Goal: Task Accomplishment & Management: Use online tool/utility

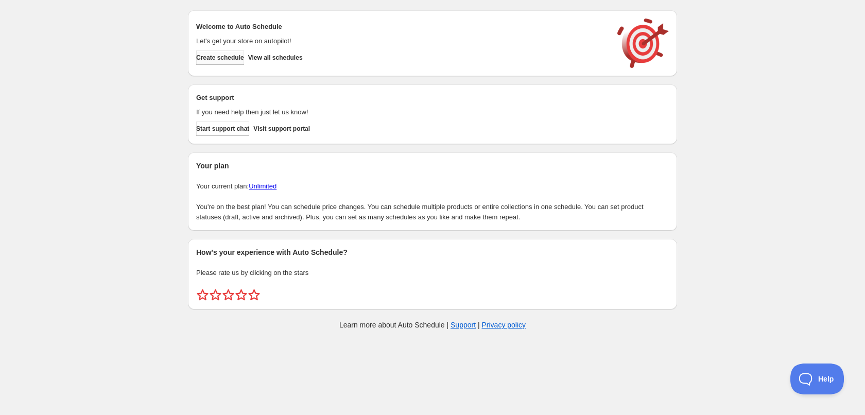
click at [227, 56] on span "Create schedule" at bounding box center [220, 58] width 48 height 8
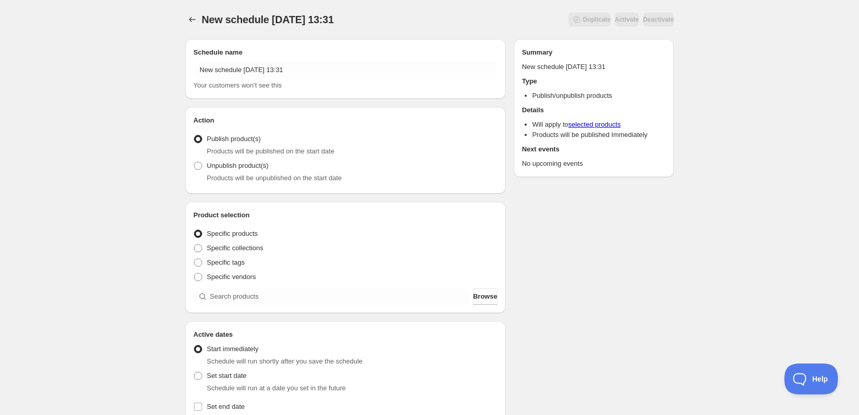
click at [376, 58] on div "Schedule name New schedule [DATE] 13:31 Your customers won't see this" at bounding box center [346, 68] width 304 height 43
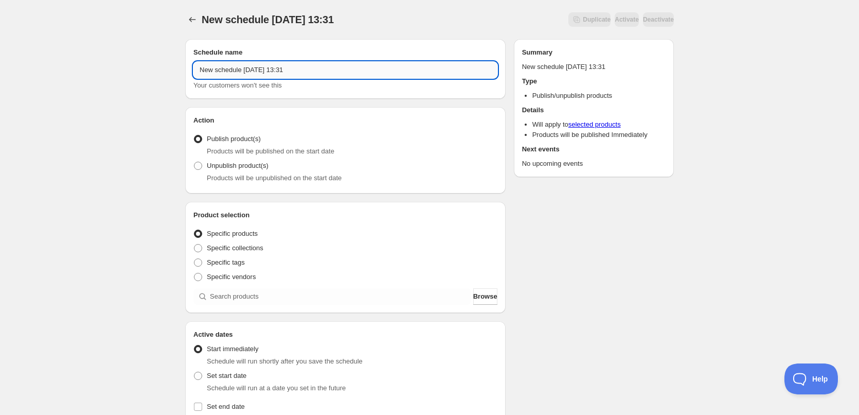
click at [381, 71] on input "New schedule [DATE] 13:31" at bounding box center [346, 70] width 304 height 16
type input "[DATE]"
click at [146, 118] on div "[DATE]. This page is ready [DATE] Duplicate Activate Deactivate More actions Du…" at bounding box center [429, 392] width 859 height 784
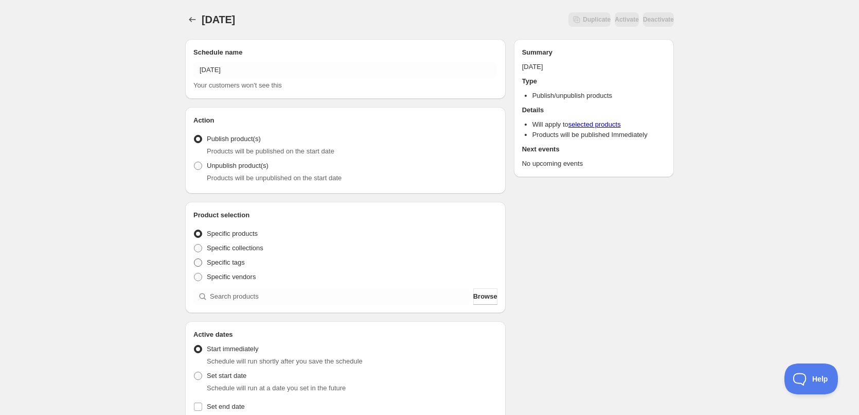
click at [201, 265] on span at bounding box center [198, 262] width 8 height 8
click at [195, 259] on input "Specific tags" at bounding box center [194, 258] width 1 height 1
radio input "true"
click at [237, 287] on div "Product selection Entity type Specific products Specific collections Specific t…" at bounding box center [346, 258] width 304 height 97
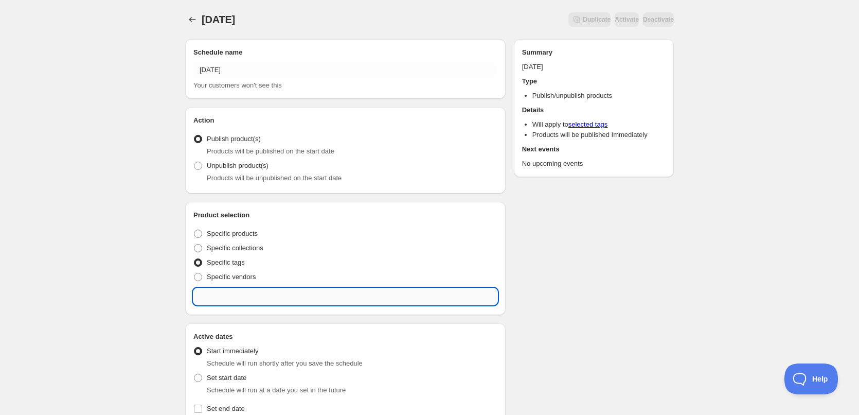
click at [239, 296] on input "text" at bounding box center [346, 296] width 304 height 16
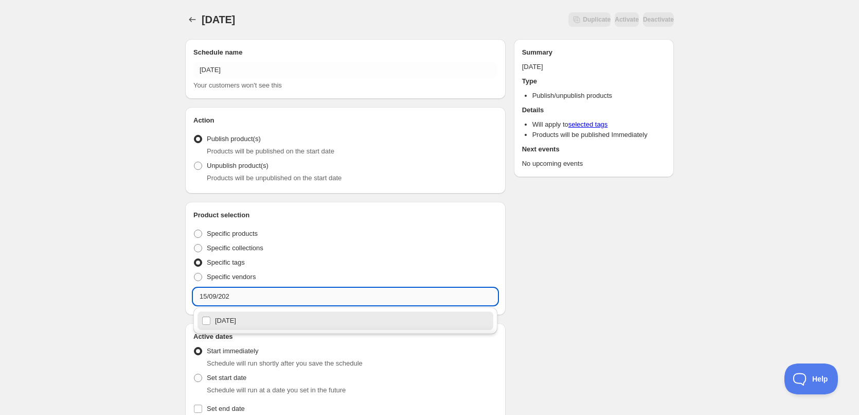
type input "[DATE]"
click at [232, 325] on div "[DATE]" at bounding box center [346, 320] width 288 height 14
checkbox input "true"
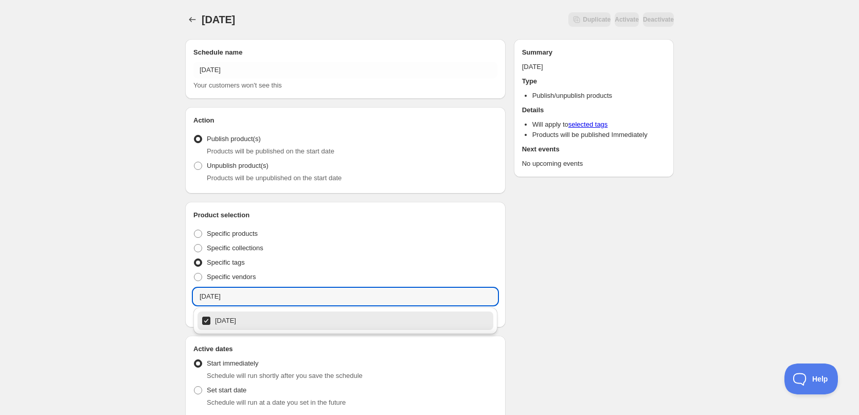
type input "[DATE]"
click at [163, 268] on div "[DATE]. This page is ready [DATE] Duplicate Activate Deactivate More actions Du…" at bounding box center [429, 399] width 859 height 799
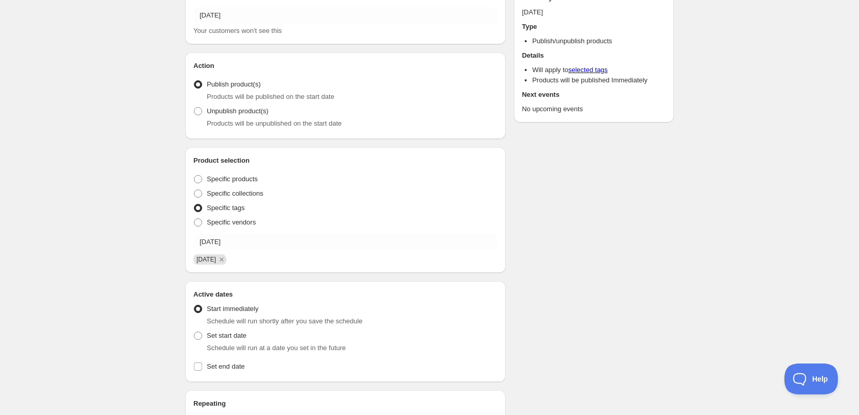
scroll to position [154, 0]
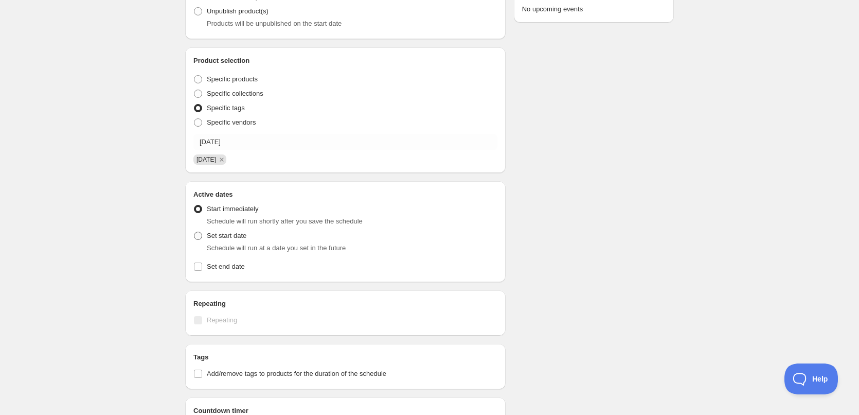
click at [201, 237] on span at bounding box center [198, 236] width 8 height 8
click at [195, 232] on input "Set start date" at bounding box center [194, 232] width 1 height 1
radio input "true"
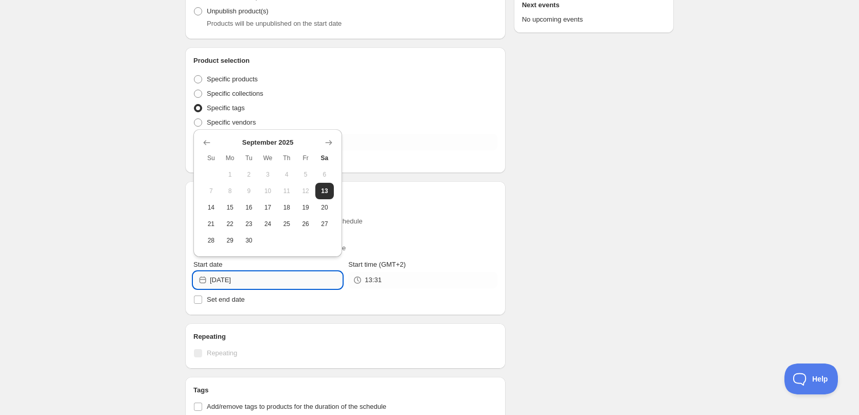
click at [267, 283] on input "[DATE]" at bounding box center [276, 280] width 132 height 16
click at [212, 208] on span "14" at bounding box center [211, 207] width 11 height 8
type input "2025-09-14"
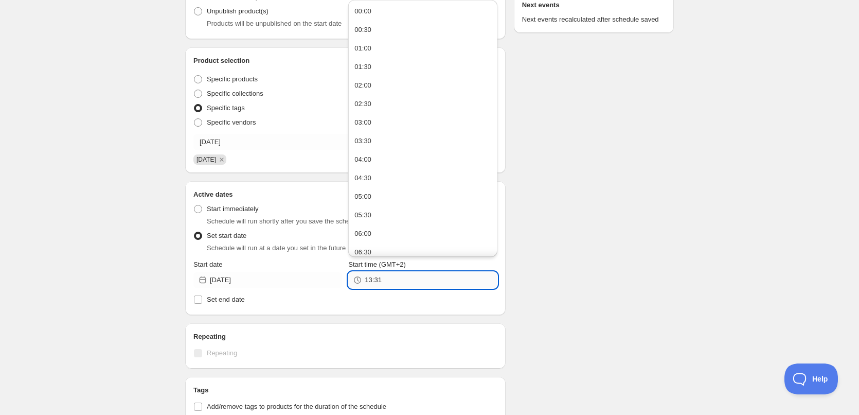
click at [393, 277] on input "13:31" at bounding box center [431, 280] width 132 height 16
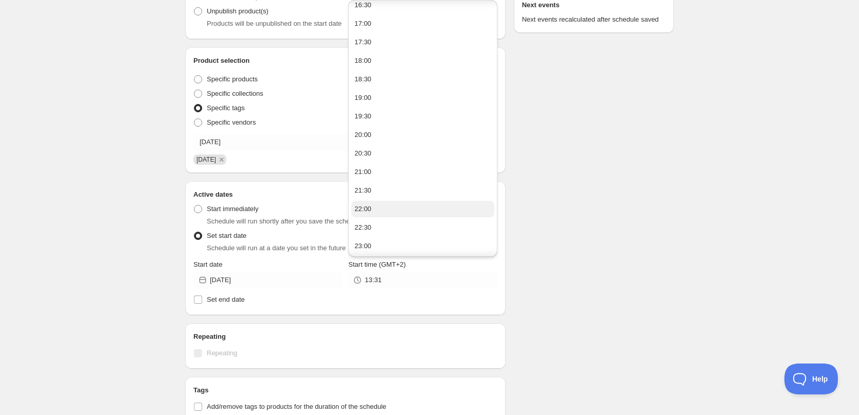
click at [388, 205] on button "22:00" at bounding box center [423, 209] width 143 height 16
type input "22:00"
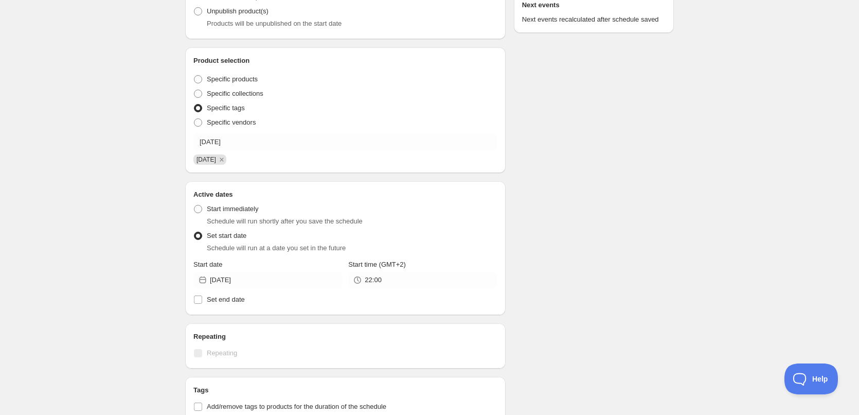
click at [698, 251] on div "15/09/2025. This page is ready 15/09/2025 Duplicate Activate Deactivate More ac…" at bounding box center [429, 262] width 859 height 832
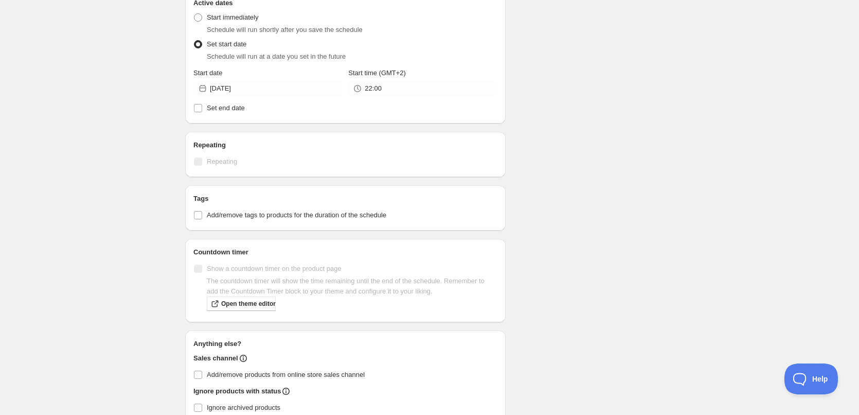
scroll to position [360, 0]
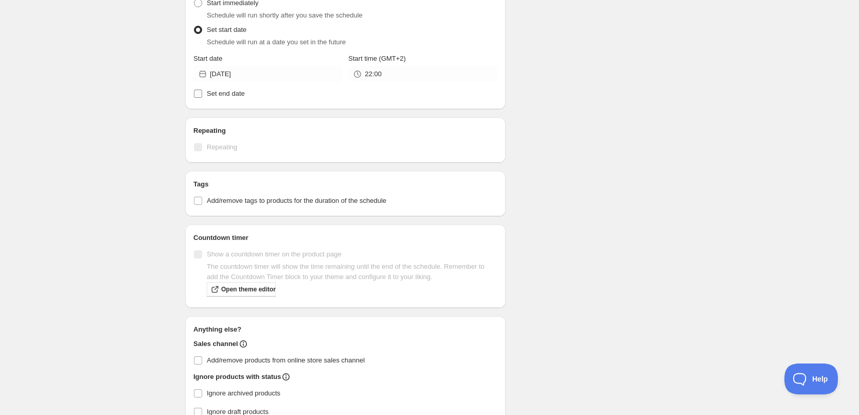
click at [214, 93] on span "Set end date" at bounding box center [226, 94] width 38 height 8
click at [202, 93] on input "Set end date" at bounding box center [198, 94] width 8 height 8
checkbox input "true"
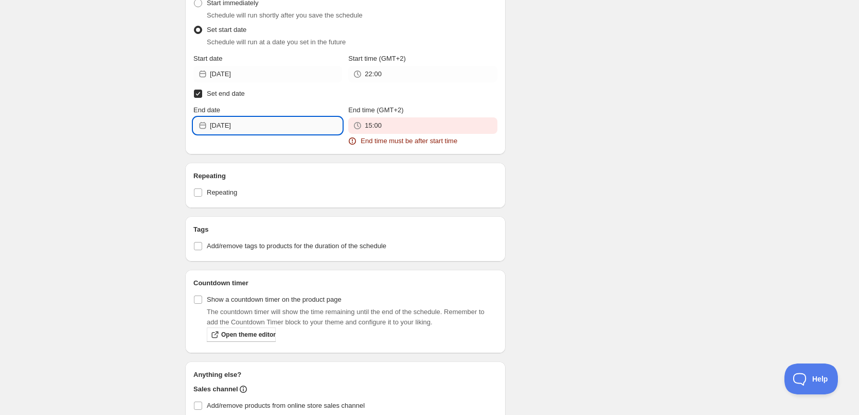
click at [271, 126] on input "2025-09-13" at bounding box center [276, 125] width 132 height 16
click at [236, 219] on button "15" at bounding box center [230, 214] width 19 height 16
type input "2025-09-15"
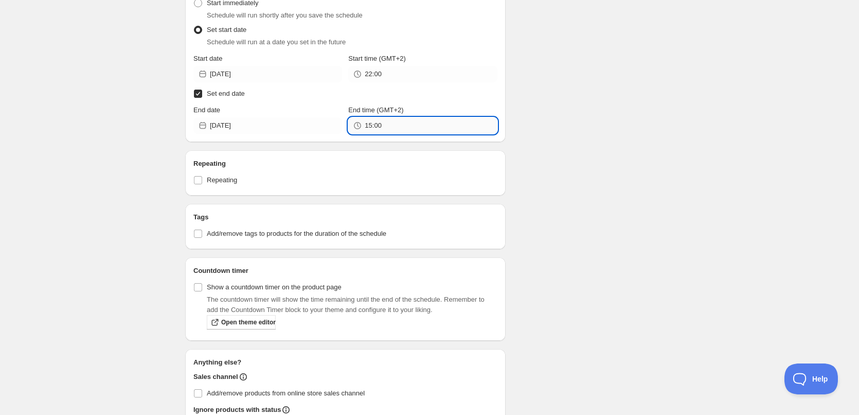
click at [451, 125] on input "15:00" at bounding box center [431, 125] width 132 height 16
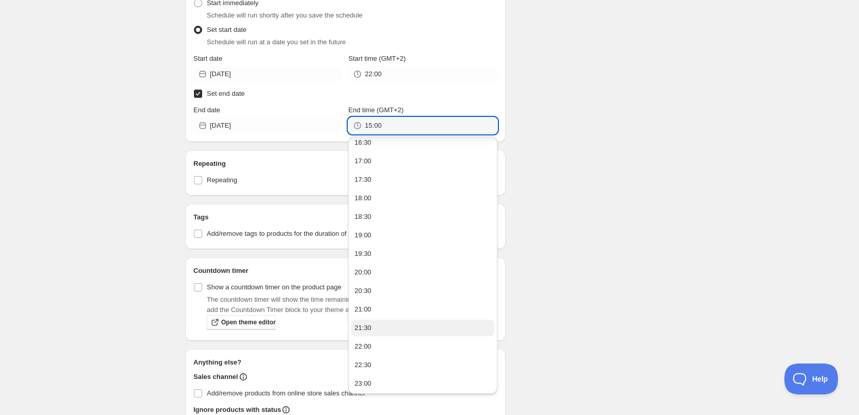
scroll to position [636, 0]
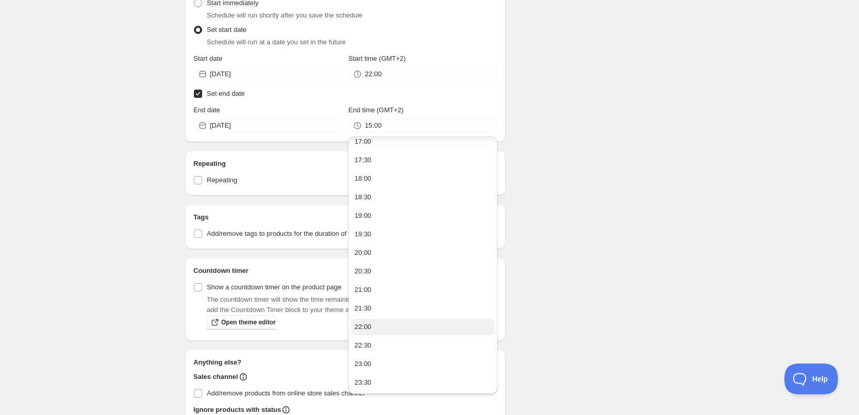
click at [371, 328] on button "22:00" at bounding box center [423, 327] width 143 height 16
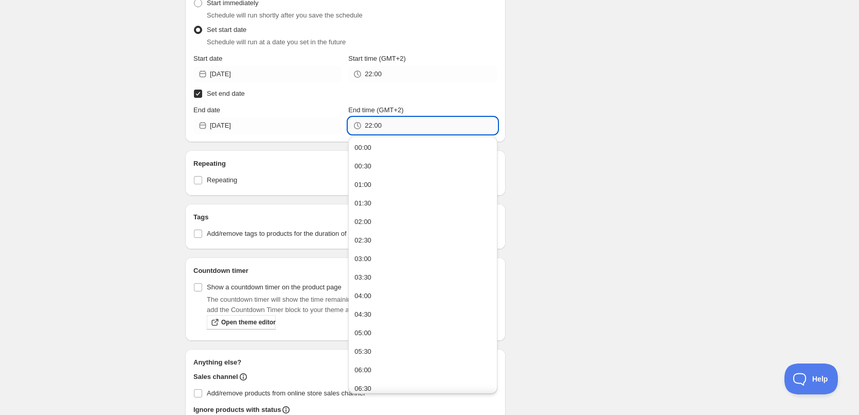
click at [375, 123] on input "22:00" at bounding box center [431, 125] width 132 height 16
type input "22:10"
click at [582, 102] on div "Schedule name 15/09/2025 Your customers won't see this Action Action Publish pr…" at bounding box center [425, 102] width 497 height 863
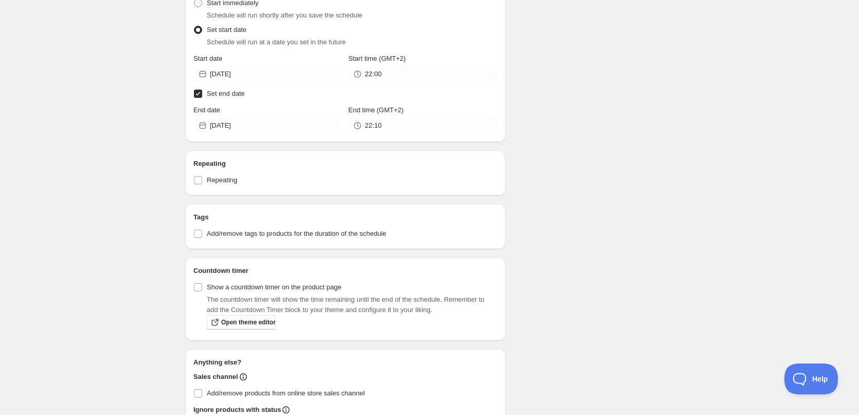
scroll to position [498, 0]
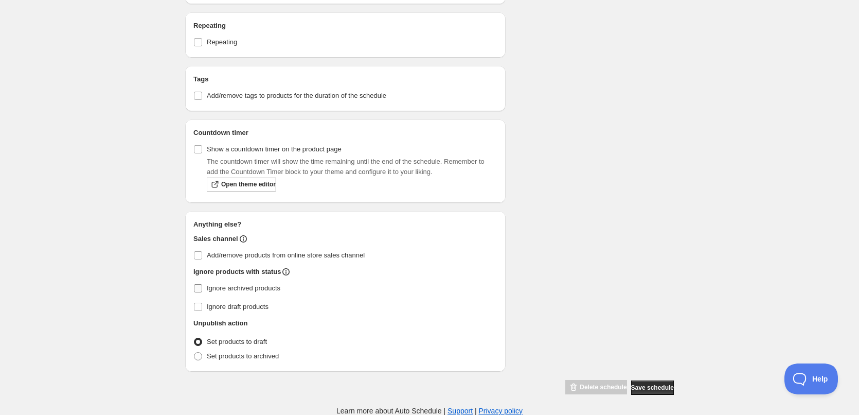
click at [236, 294] on label "Ignore archived products" at bounding box center [346, 288] width 304 height 14
click at [202, 292] on input "Ignore archived products" at bounding box center [198, 288] width 8 height 8
checkbox input "true"
click at [231, 358] on span "Set products to archived" at bounding box center [243, 356] width 72 height 8
click at [195, 353] on input "Set products to archived" at bounding box center [194, 352] width 1 height 1
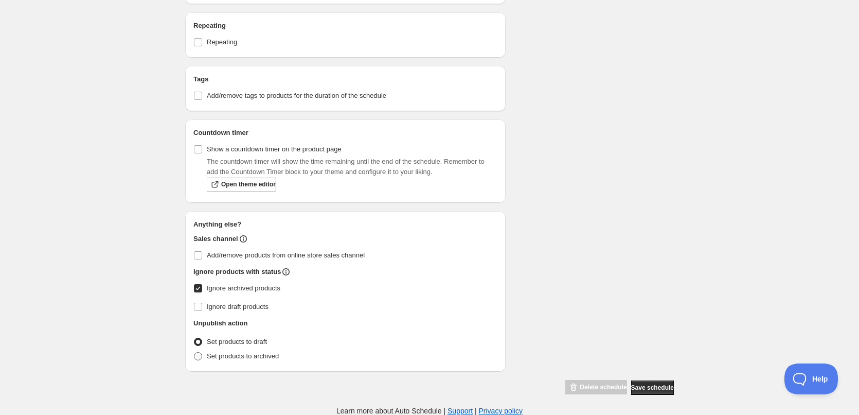
radio input "true"
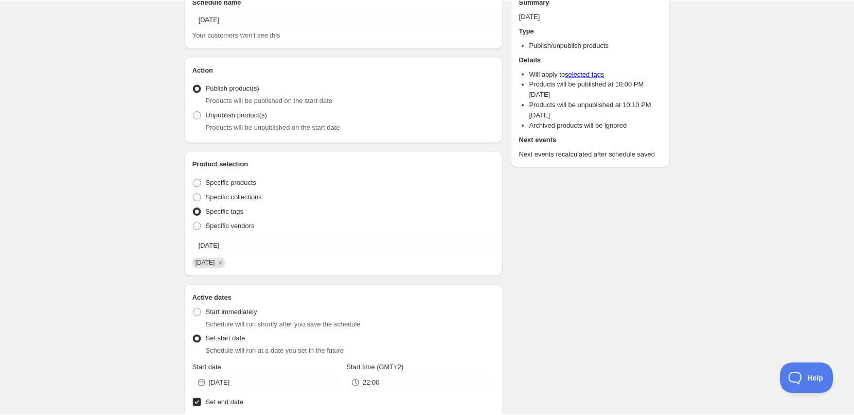
scroll to position [0, 0]
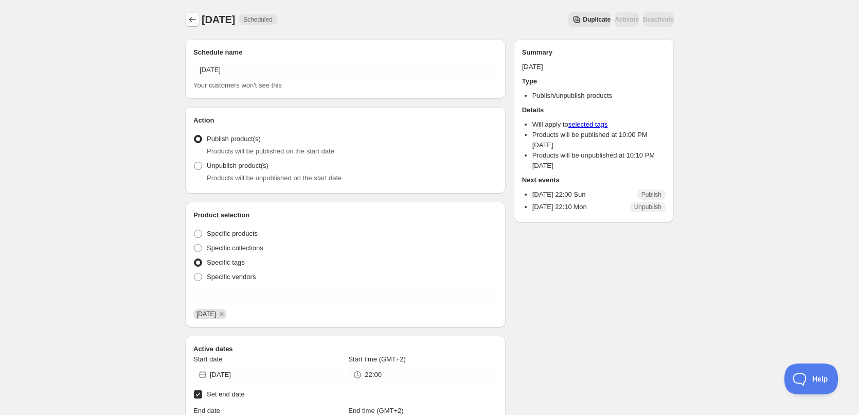
click at [198, 21] on button "Schedules" at bounding box center [192, 19] width 14 height 14
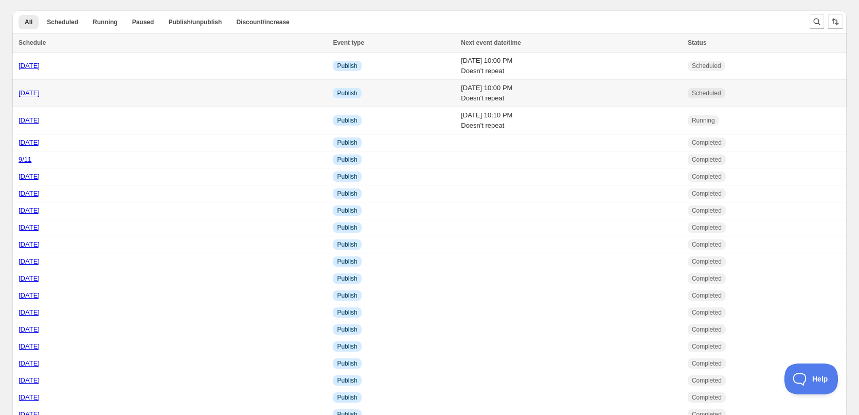
click at [529, 97] on td "Sat 13th September 25 10:00 PM Doesn't repeat" at bounding box center [571, 93] width 227 height 27
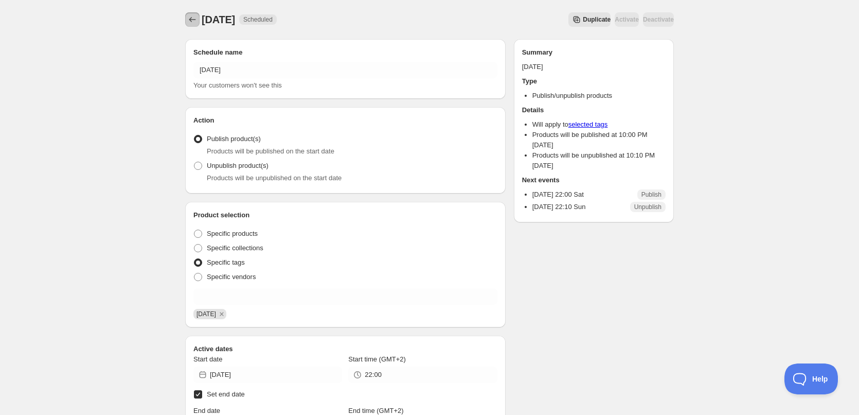
click at [188, 19] on icon "Schedules" at bounding box center [192, 19] width 10 height 10
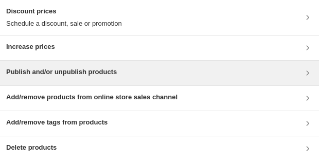
click at [76, 73] on h3 "Publish and/or unpublish products" at bounding box center [61, 72] width 111 height 10
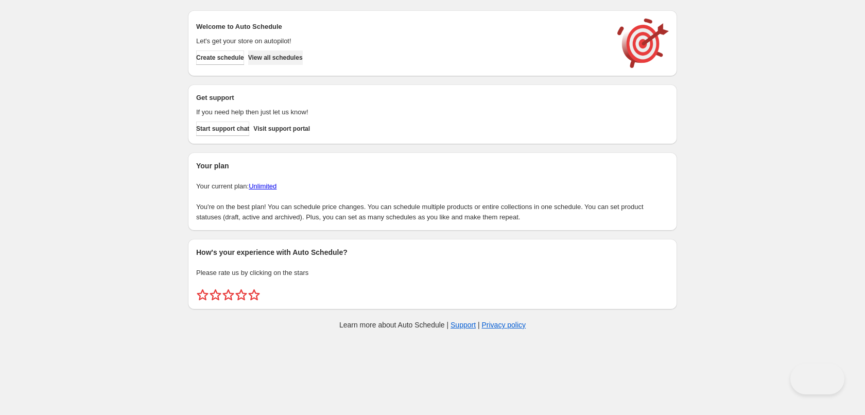
click at [281, 54] on span "View all schedules" at bounding box center [275, 58] width 55 height 8
